Goal: Task Accomplishment & Management: Use online tool/utility

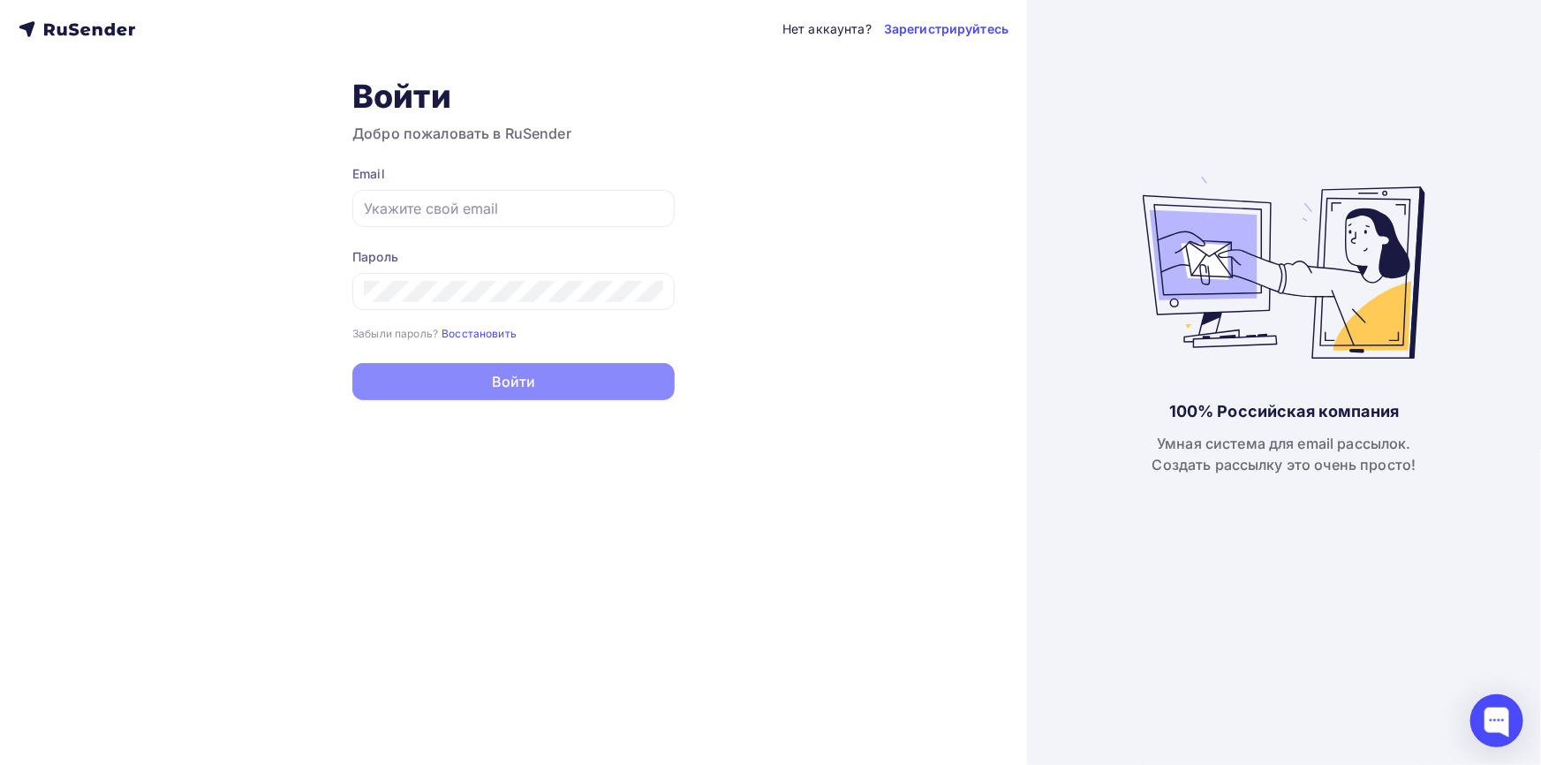
click at [509, 183] on div "Email" at bounding box center [513, 196] width 322 height 62
click at [506, 208] on input "text" at bounding box center [513, 208] width 299 height 21
type input "[EMAIL_ADDRESS][DOMAIN_NAME]"
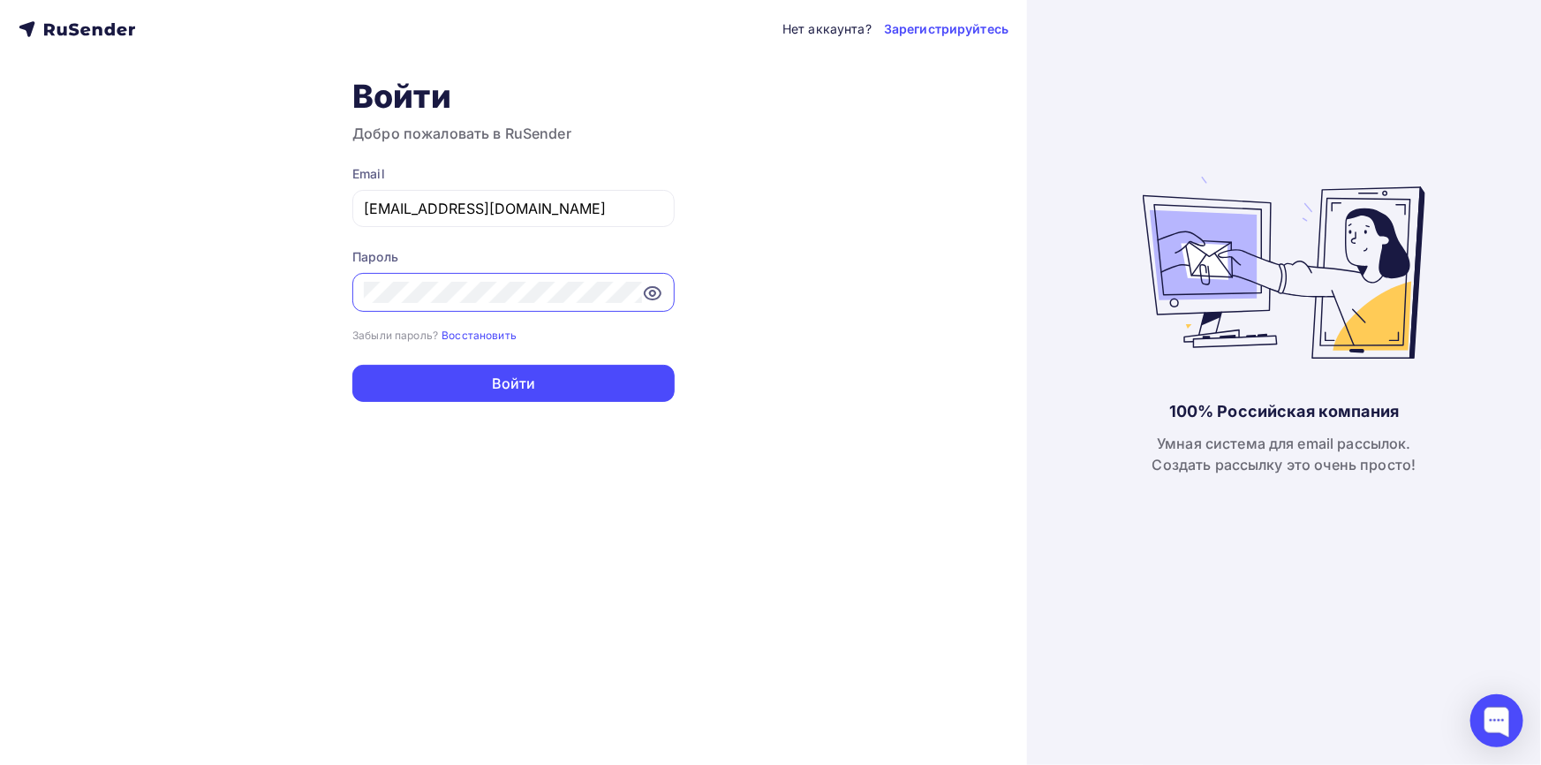
click at [352, 365] on button "Войти" at bounding box center [513, 383] width 322 height 37
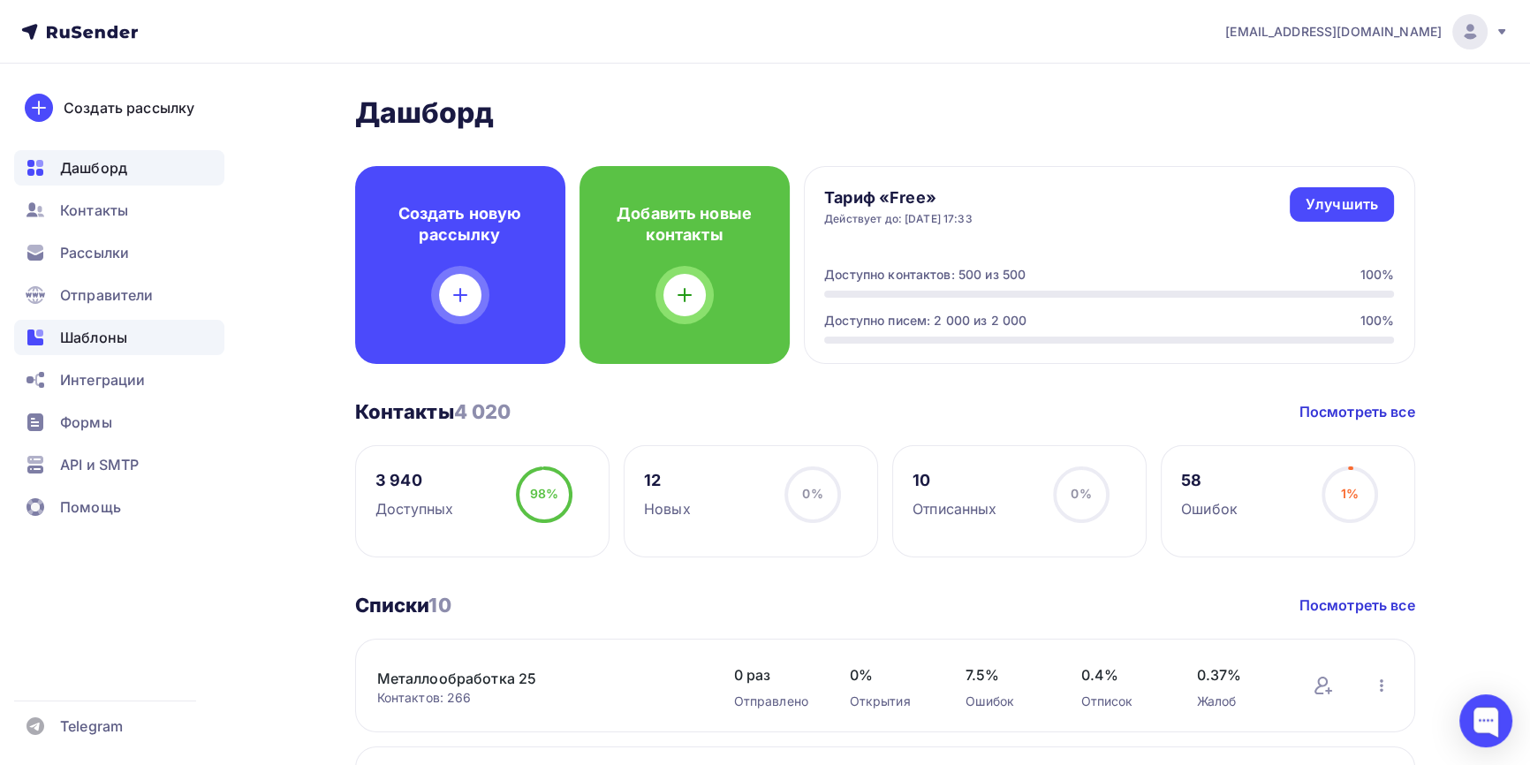
click at [118, 340] on span "Шаблоны" at bounding box center [93, 337] width 67 height 21
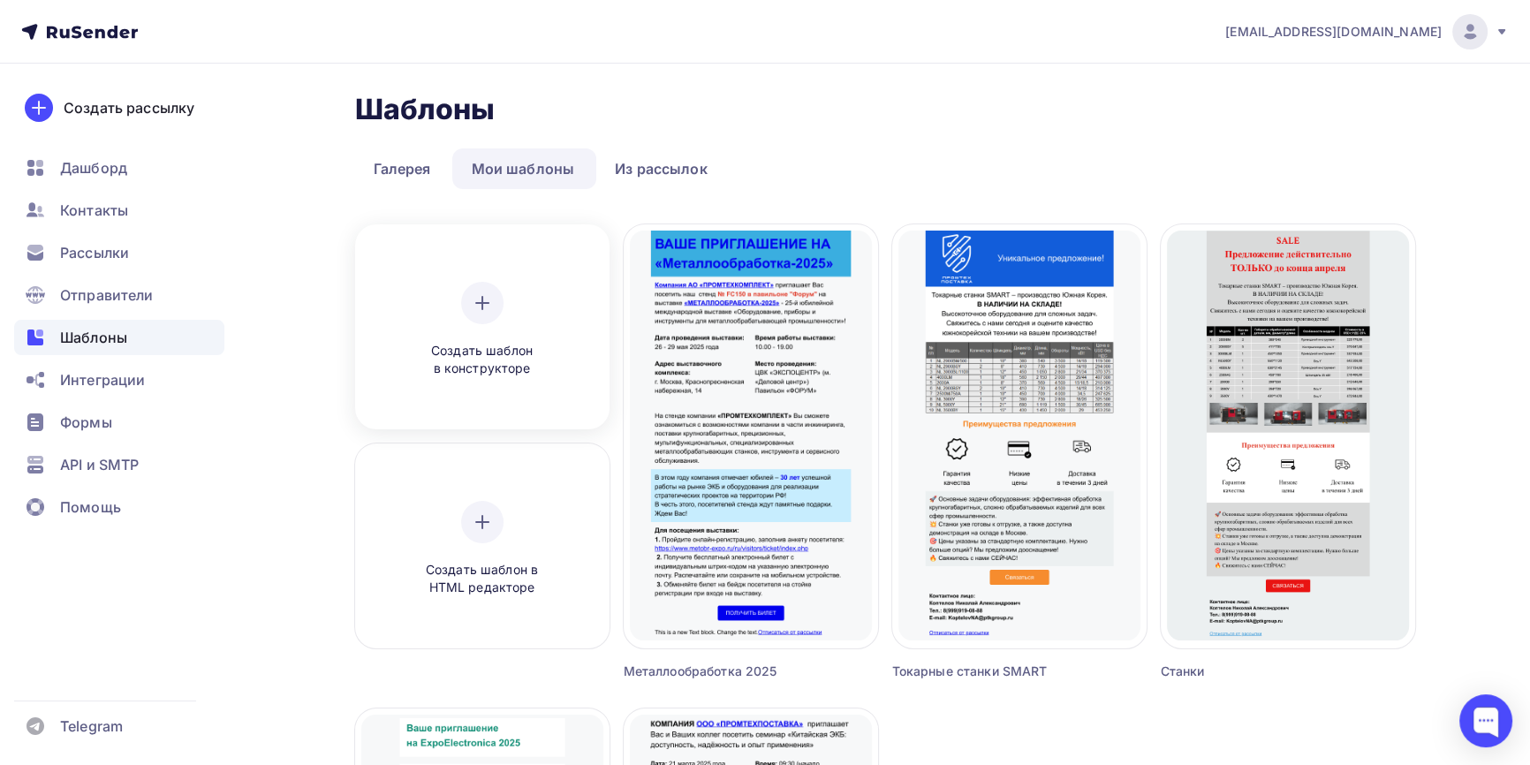
click at [479, 303] on icon at bounding box center [482, 303] width 12 height 0
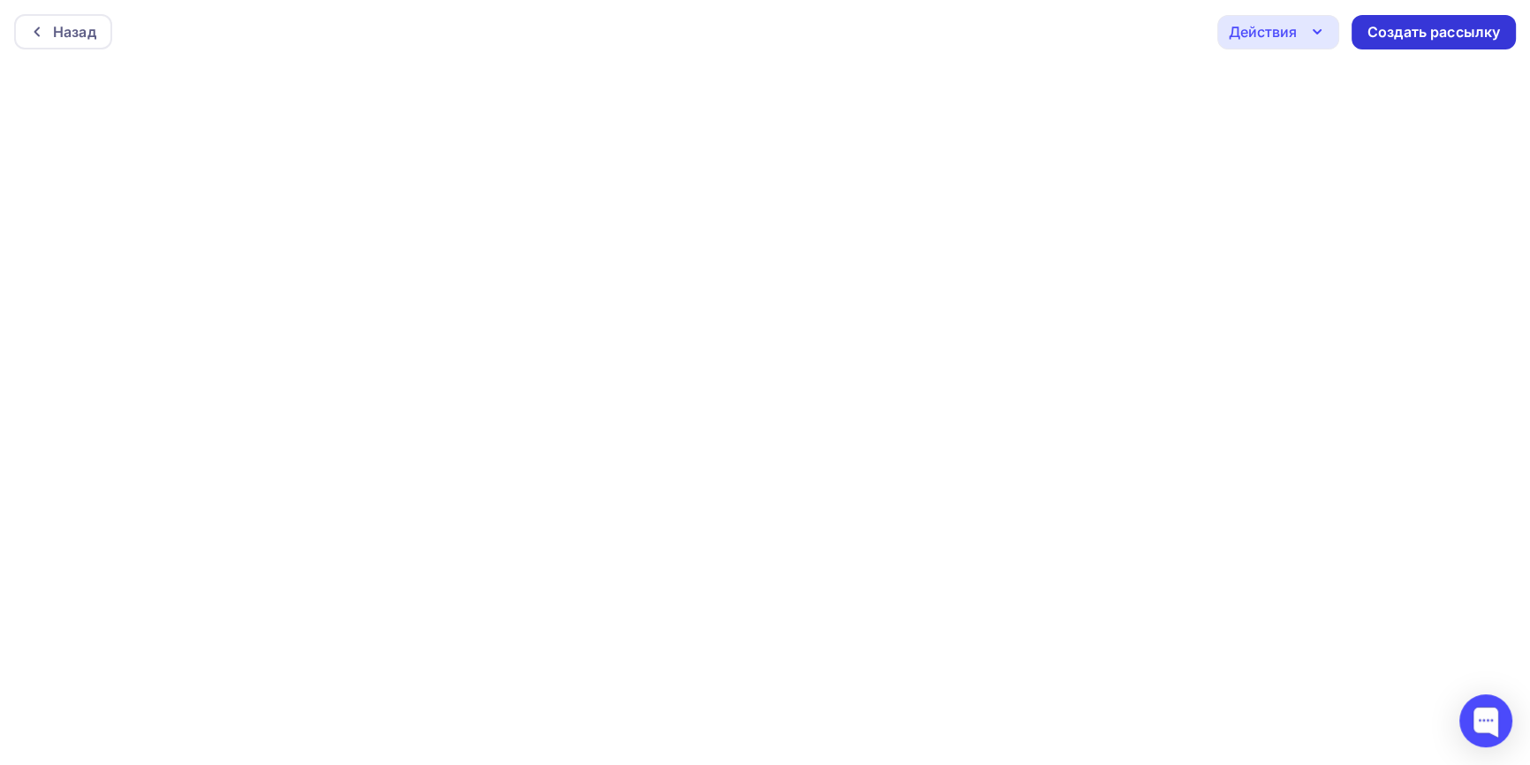
click at [1403, 39] on div "Создать рассылку" at bounding box center [1433, 32] width 132 height 20
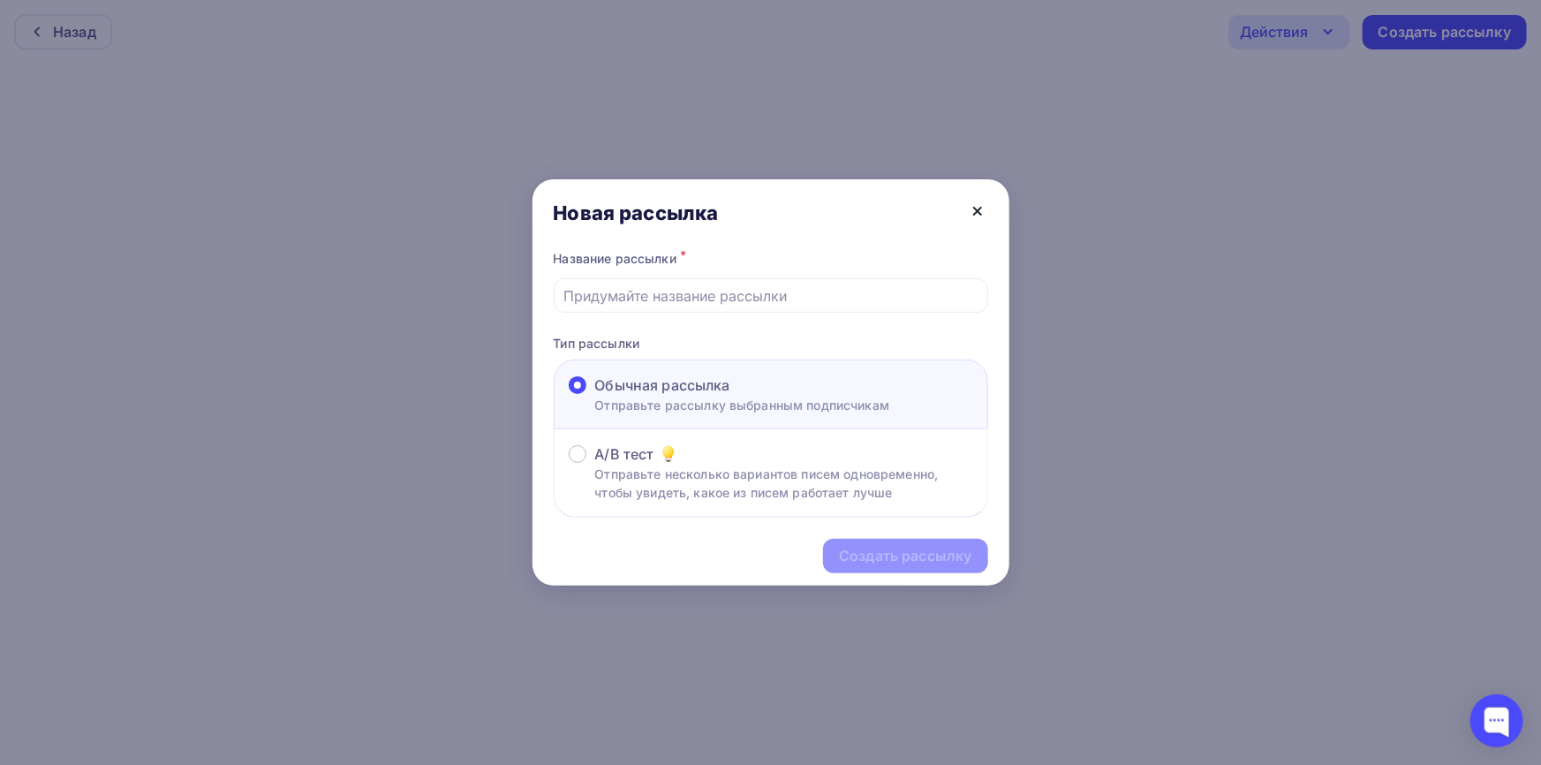
click at [975, 212] on icon at bounding box center [977, 211] width 7 height 7
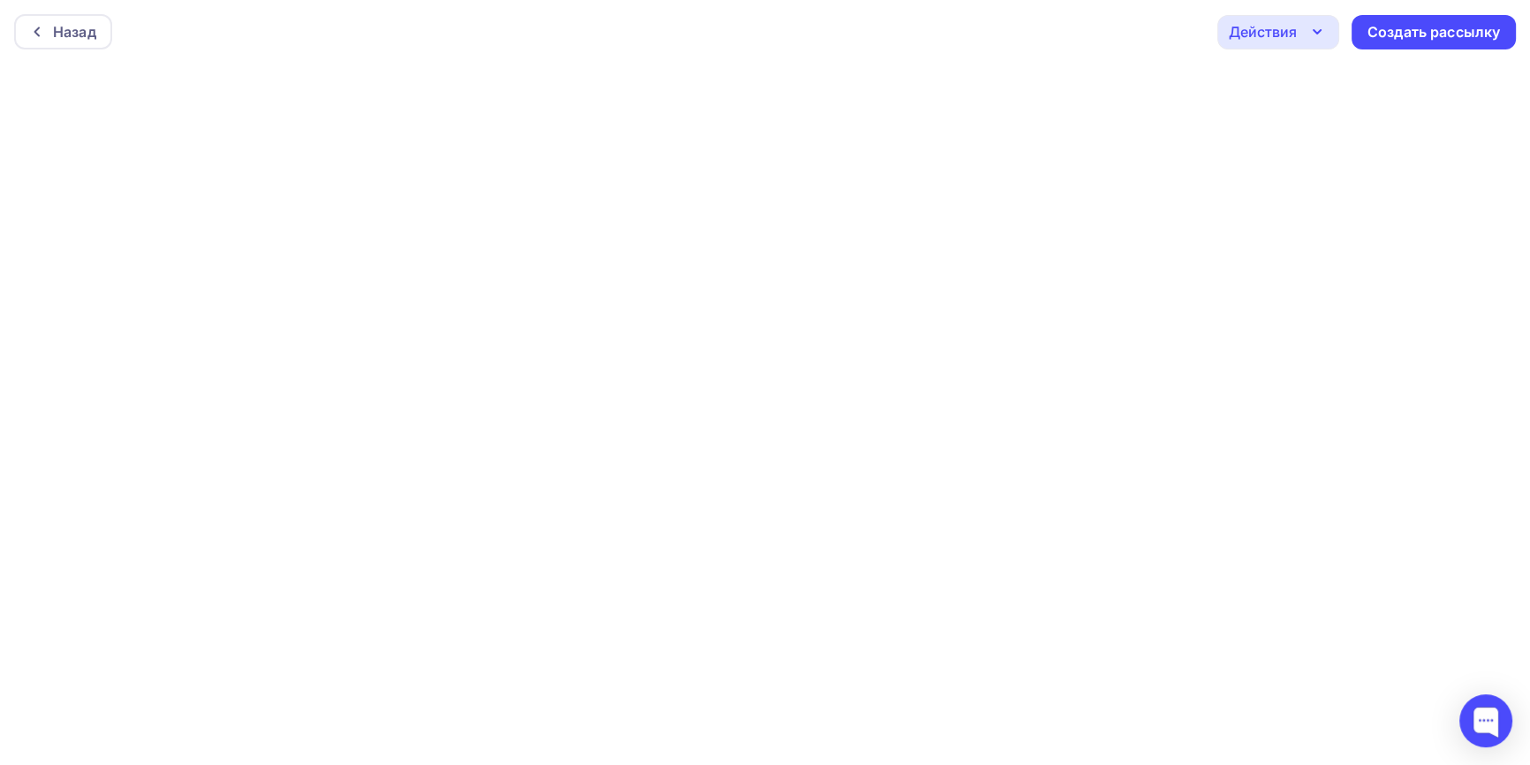
click at [1307, 26] on icon "button" at bounding box center [1316, 31] width 21 height 21
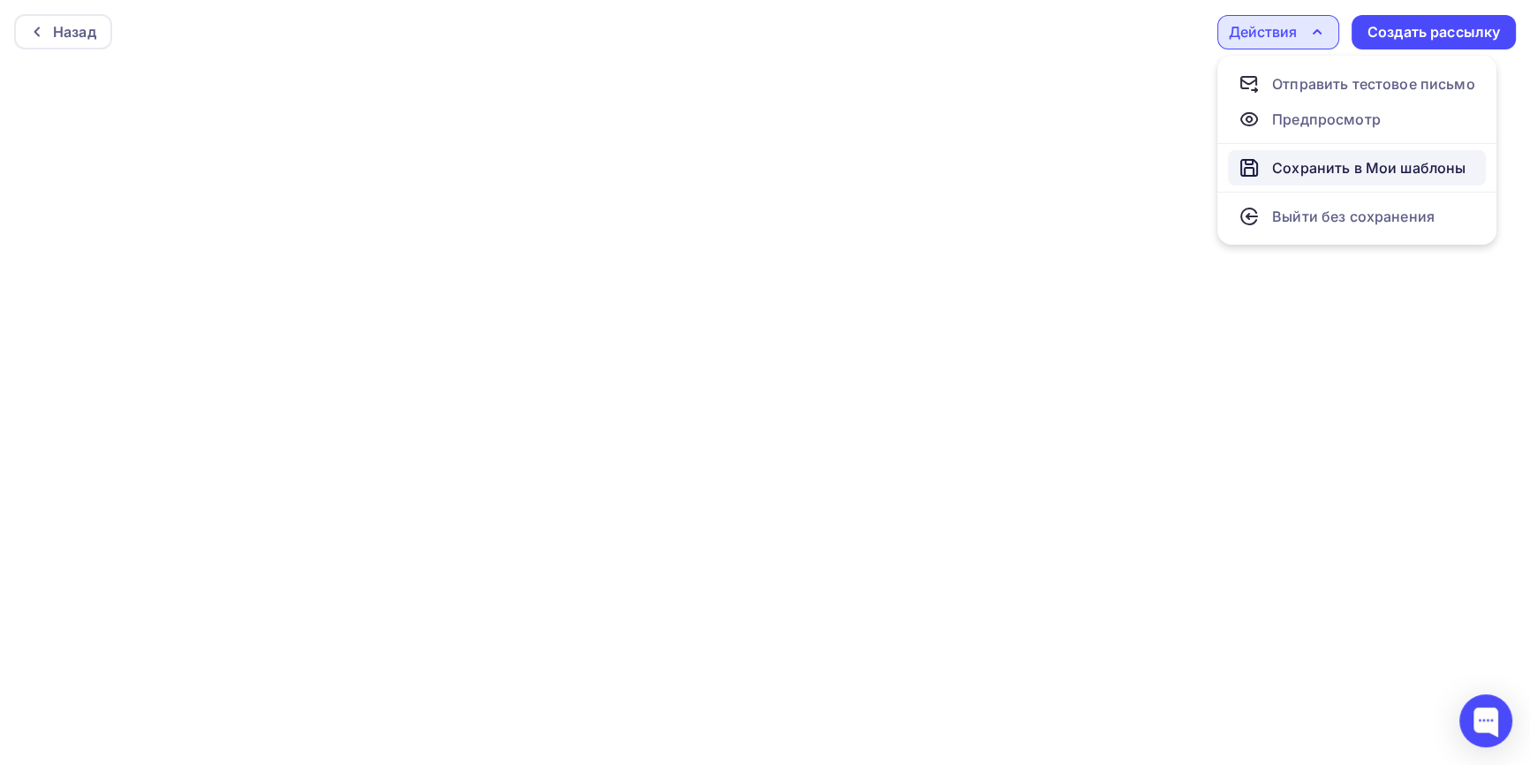
click at [1341, 168] on div "Сохранить в Мои шаблоны" at bounding box center [1368, 167] width 193 height 21
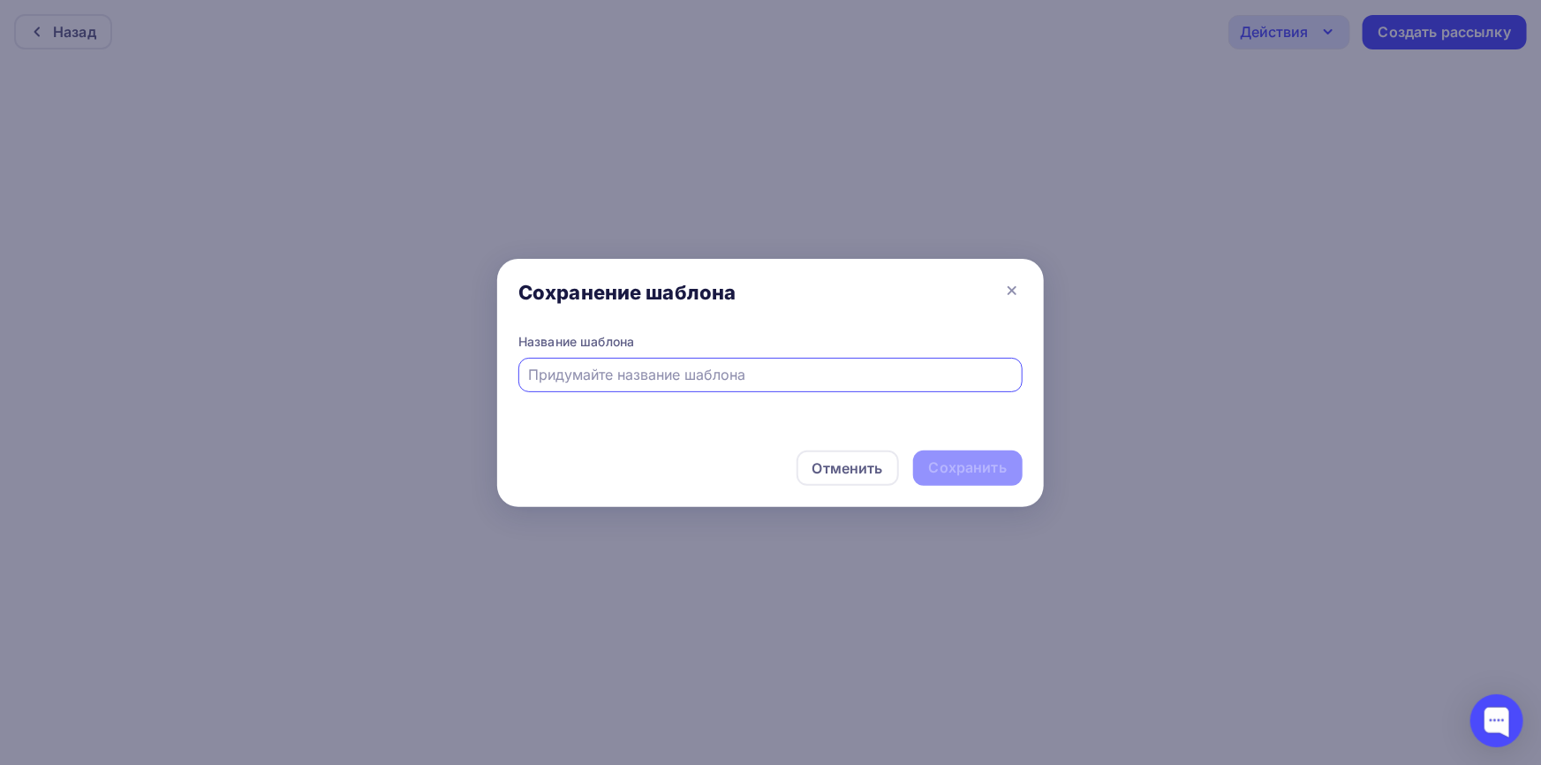
click at [713, 367] on input "text" at bounding box center [771, 374] width 484 height 21
type input "Testing & Control 25"
click at [1016, 475] on div "Сохранить" at bounding box center [968, 467] width 110 height 35
